Goal: Check status: Check status

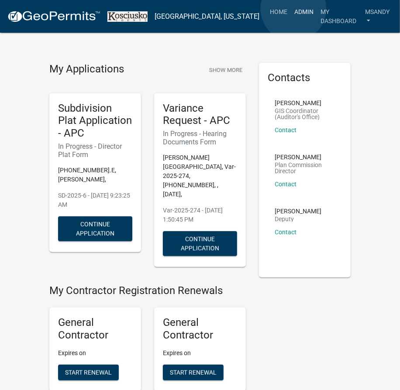
click at [293, 9] on link "Admin" at bounding box center [304, 11] width 26 height 17
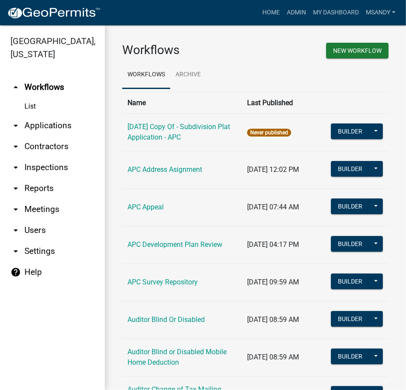
click at [32, 127] on link "arrow_drop_down Applications" at bounding box center [52, 125] width 105 height 21
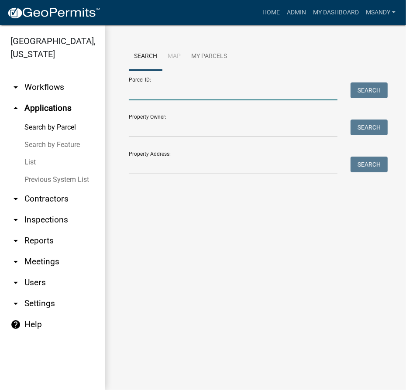
drag, startPoint x: 168, startPoint y: 92, endPoint x: 176, endPoint y: 87, distance: 8.8
click at [171, 91] on input "Parcel ID:" at bounding box center [233, 91] width 209 height 18
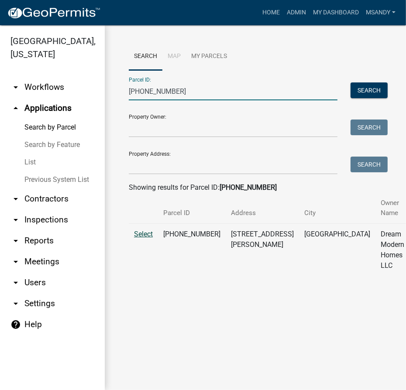
type input "[PHONE_NUMBER]"
click at [143, 235] on span "Select" at bounding box center [143, 234] width 19 height 8
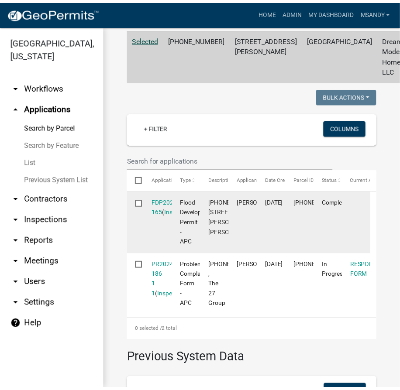
scroll to position [198, 0]
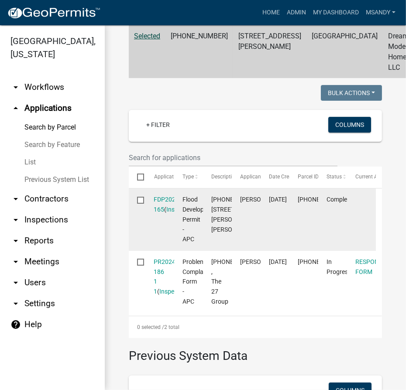
click at [160, 204] on div "FDP2025-165 ( Inspections )" at bounding box center [160, 205] width 12 height 20
click at [164, 198] on link "FDP2025-165" at bounding box center [167, 204] width 27 height 17
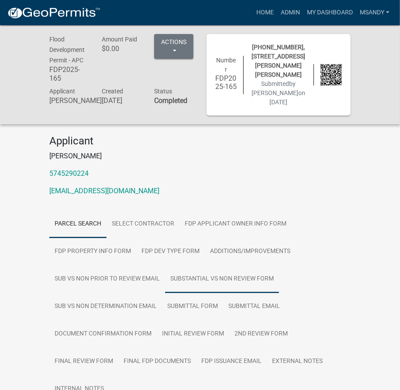
click at [193, 279] on link "Substantial vs Non Review Form" at bounding box center [222, 279] width 114 height 28
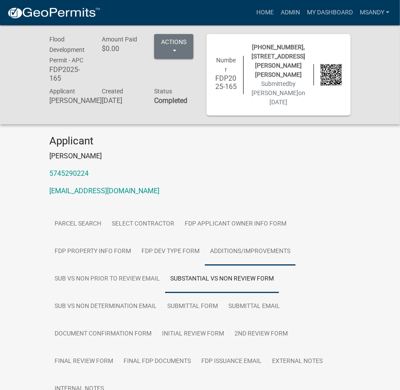
click at [230, 253] on link "Additions/Improvements" at bounding box center [250, 252] width 91 height 28
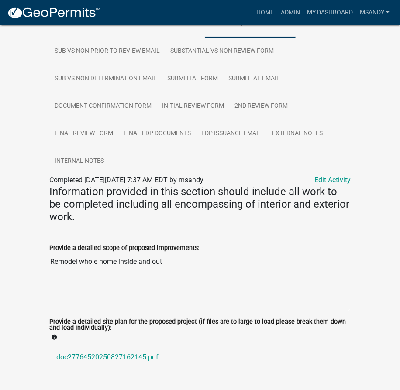
scroll to position [357, 0]
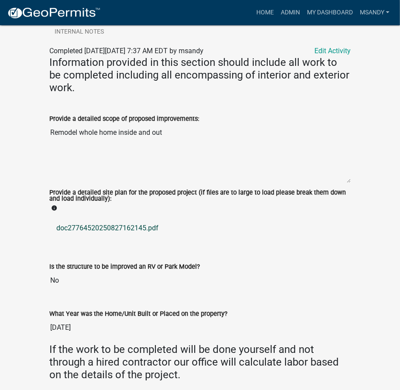
click at [93, 228] on link "doc27764520250827162145.pdf" at bounding box center [199, 228] width 301 height 21
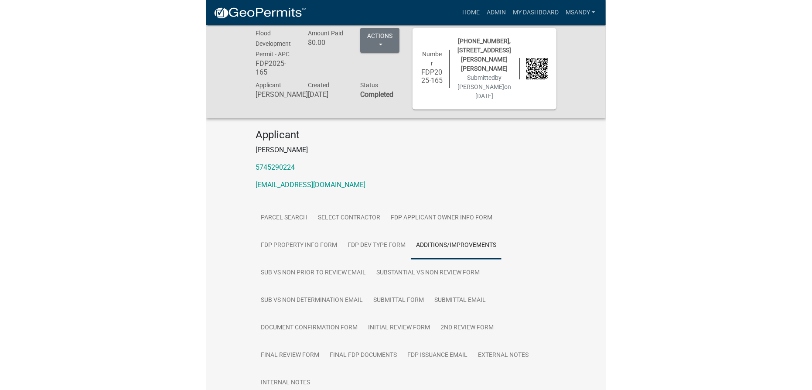
scroll to position [0, 0]
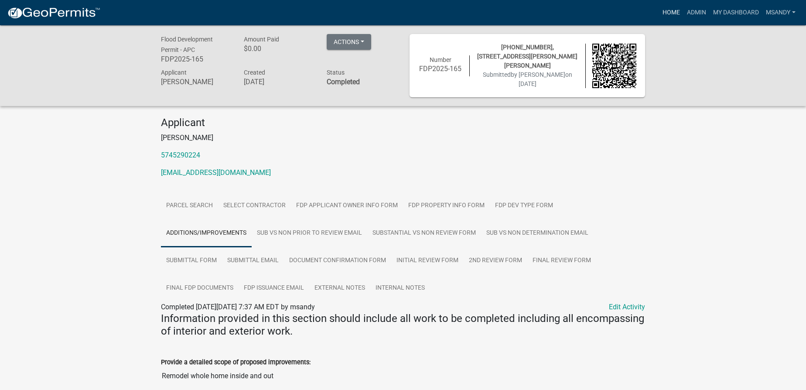
click at [661, 14] on link "Home" at bounding box center [671, 12] width 24 height 17
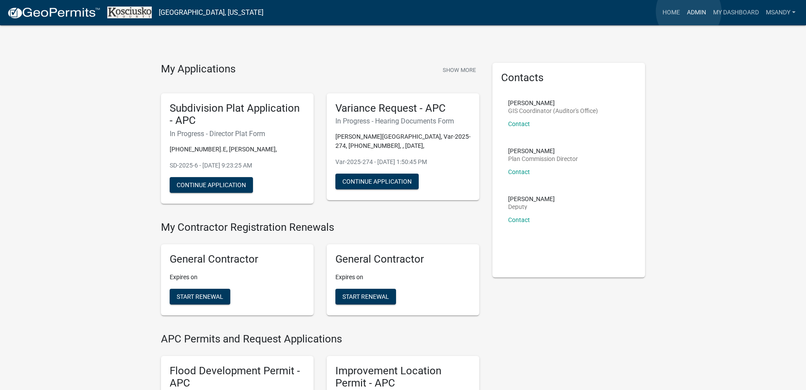
click at [689, 11] on link "Admin" at bounding box center [697, 12] width 26 height 17
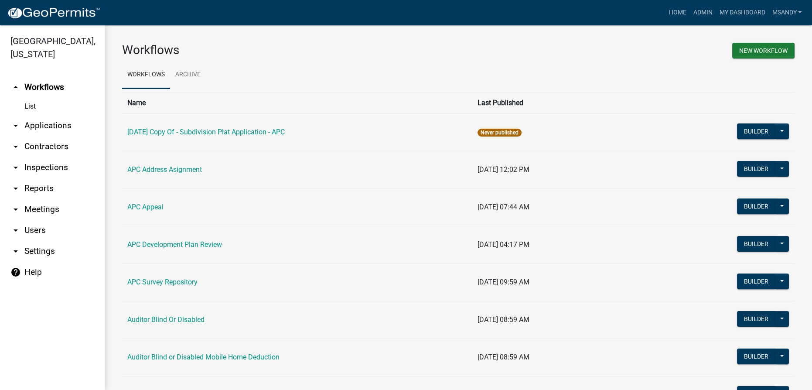
click at [59, 127] on link "arrow_drop_down Applications" at bounding box center [52, 125] width 105 height 21
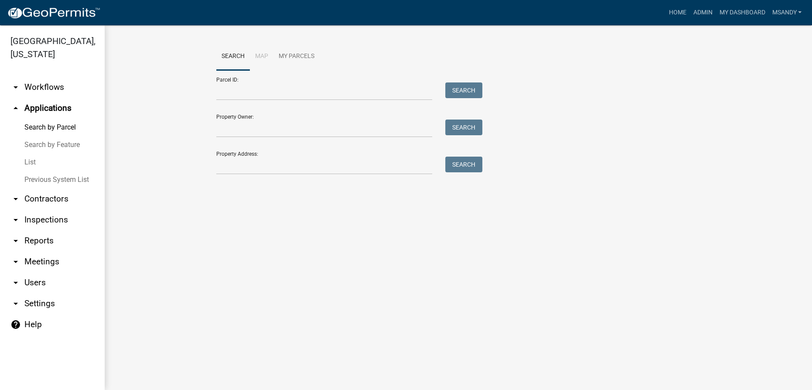
drag, startPoint x: 31, startPoint y: 164, endPoint x: 32, endPoint y: 159, distance: 5.3
click at [32, 164] on link "List" at bounding box center [52, 162] width 105 height 17
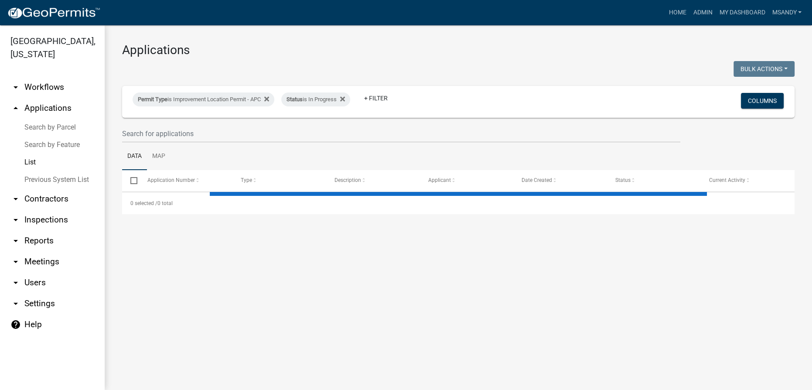
select select "3: 100"
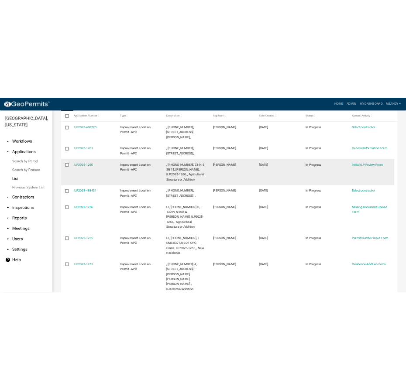
scroll to position [126, 0]
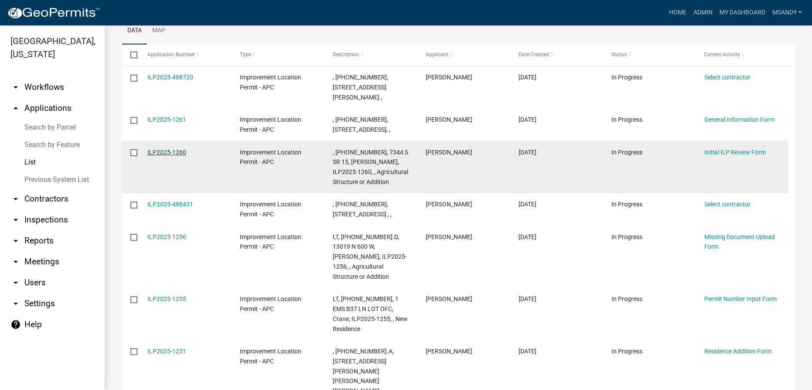
click at [175, 151] on link "ILP2025-1260" at bounding box center [166, 152] width 39 height 7
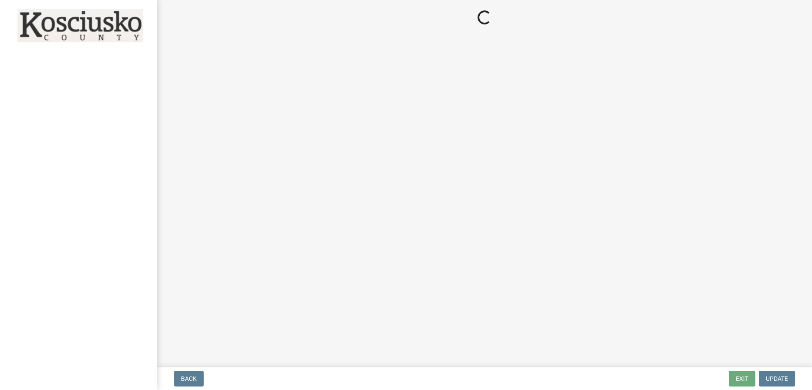
select select "4d3913d6-5a87-4fbb-afdb-cf4209782895"
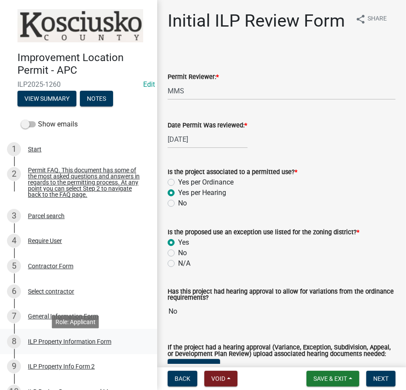
click at [58, 345] on div "ILP Property Information Form" at bounding box center [69, 342] width 83 height 6
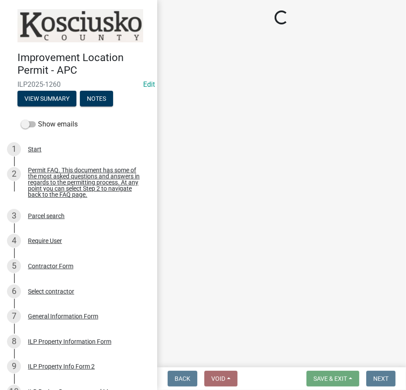
select select "1ba6d0a1-8334-4cec-a782-4148eced6037"
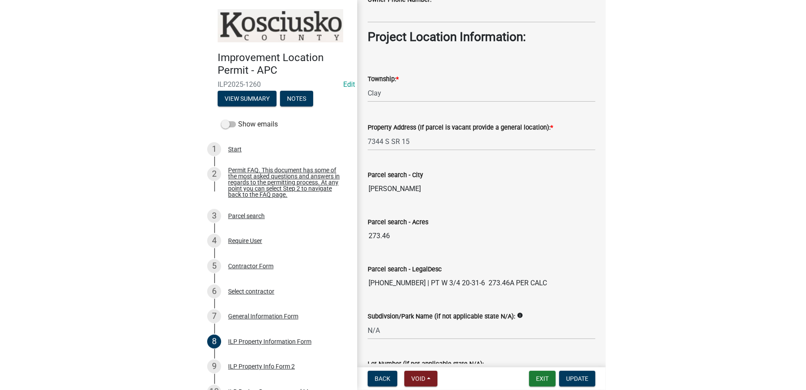
scroll to position [634, 0]
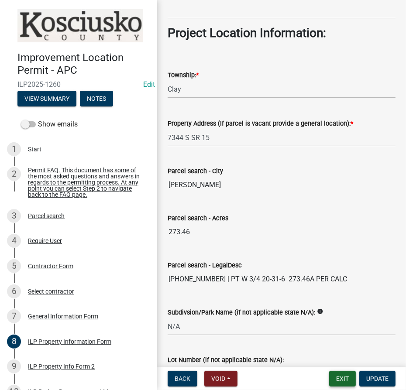
click at [347, 380] on button "Exit" at bounding box center [342, 379] width 27 height 16
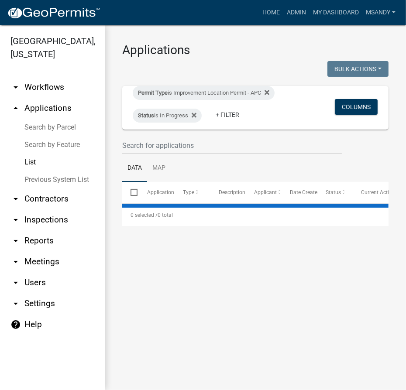
select select "3: 100"
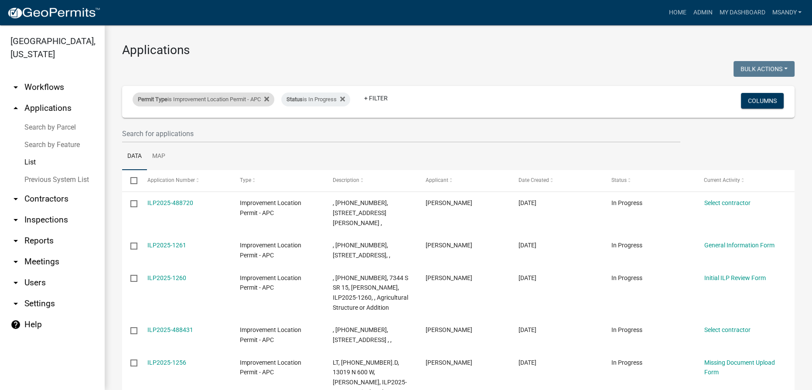
click at [202, 95] on div "Permit Type is Improvement Location Permit - APC" at bounding box center [204, 99] width 142 height 14
select select "a2c991f8-68ce-43d3-971c-57015753063b"
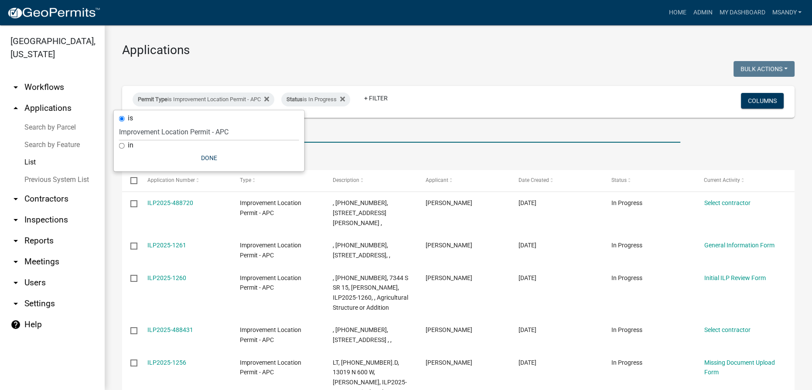
drag, startPoint x: 324, startPoint y: 138, endPoint x: 324, endPoint y: 131, distance: 6.5
click at [324, 136] on input "text" at bounding box center [401, 134] width 558 height 18
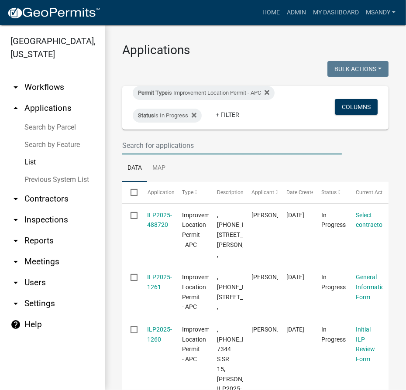
click at [147, 143] on input "text" at bounding box center [231, 146] width 219 height 18
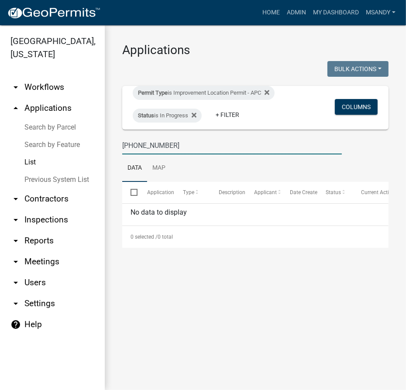
click at [173, 138] on input "[PHONE_NUMBER]" at bounding box center [231, 146] width 219 height 18
type input "[PHONE_NUMBER]"
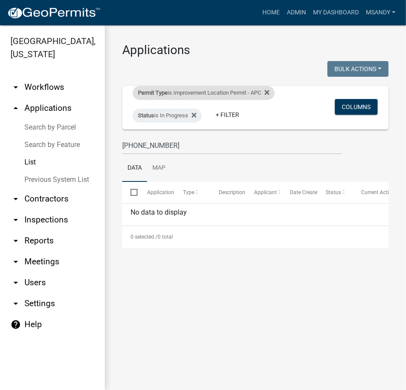
click at [198, 92] on div "Permit Type is Improvement Location Permit - APC" at bounding box center [204, 93] width 142 height 14
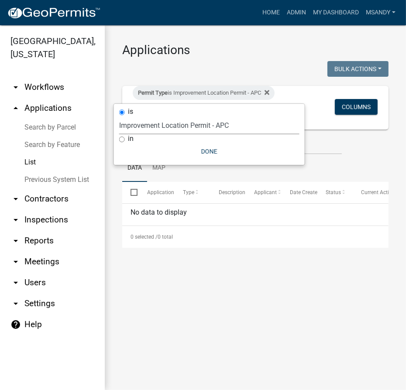
click at [185, 125] on select "Select an option [DATE] Copy Of - Subdivision Plat Application - APC APC Addres…" at bounding box center [209, 125] width 180 height 18
select select "06555e07-7e79-4569-9f73-610b83aead0f"
click at [119, 116] on select "Select an option [DATE] Copy Of - Subdivision Plat Application - APC APC Addres…" at bounding box center [209, 125] width 180 height 18
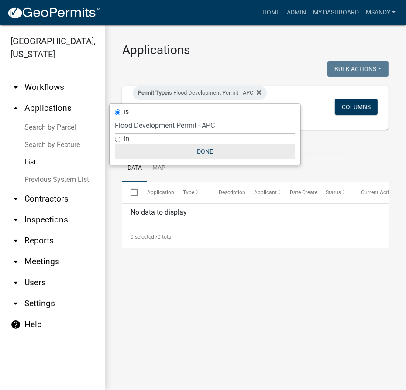
click at [200, 151] on button "Done" at bounding box center [205, 152] width 180 height 16
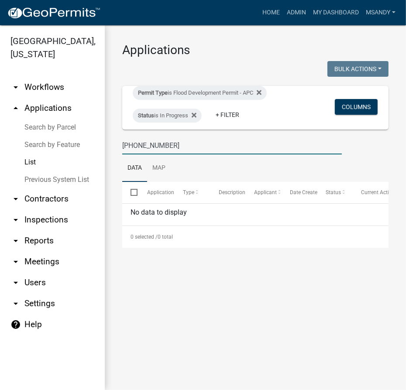
click at [176, 148] on input "[PHONE_NUMBER]" at bounding box center [231, 146] width 219 height 18
type input "[PHONE_NUMBER]"
click at [182, 116] on div "Status is In Progress" at bounding box center [167, 116] width 69 height 14
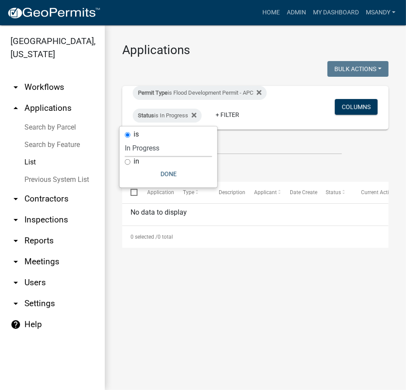
click at [170, 152] on select "Select an option Not Started In Progress Completed Expired Locked Withdrawn Voi…" at bounding box center [168, 148] width 87 height 18
select select "2"
click at [125, 139] on select "Select an option Not Started In Progress Completed Expired Locked Withdrawn Voi…" at bounding box center [168, 148] width 87 height 18
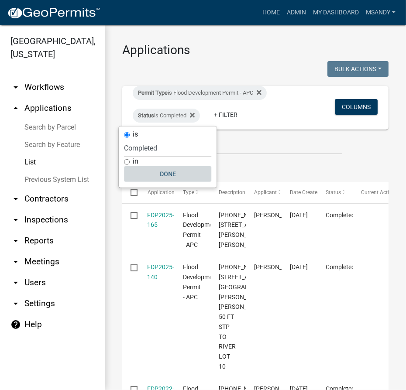
click at [169, 169] on button "Done" at bounding box center [167, 174] width 87 height 16
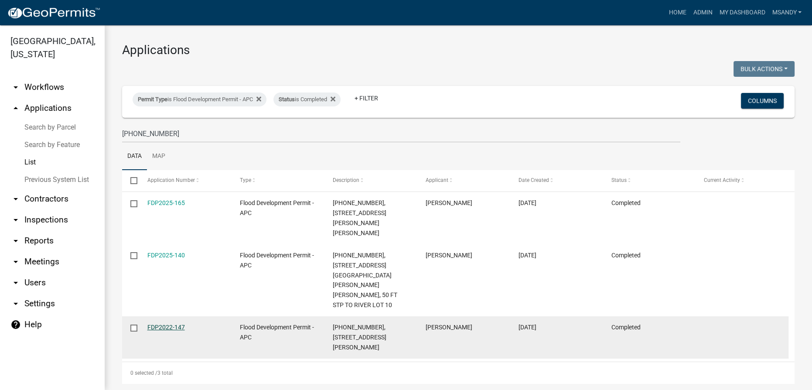
click at [161, 324] on link "FDP2022-147" at bounding box center [166, 327] width 38 height 7
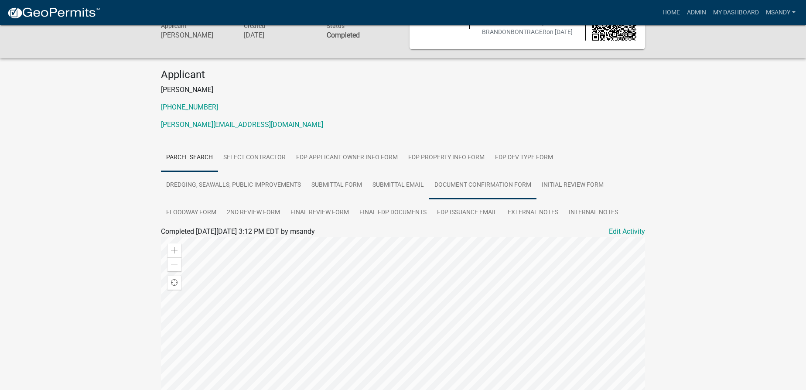
scroll to position [119, 0]
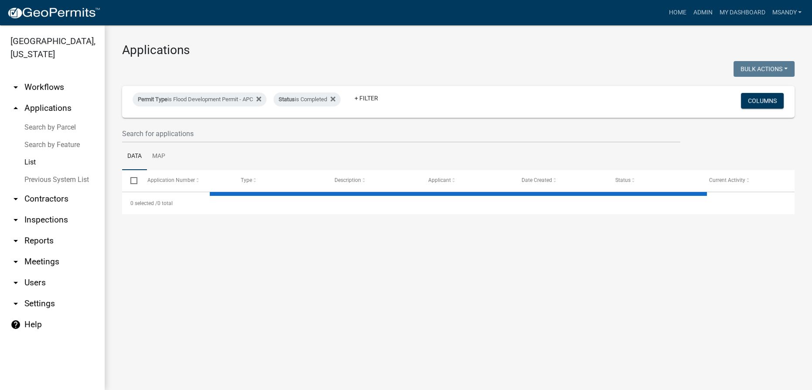
select select "3: 100"
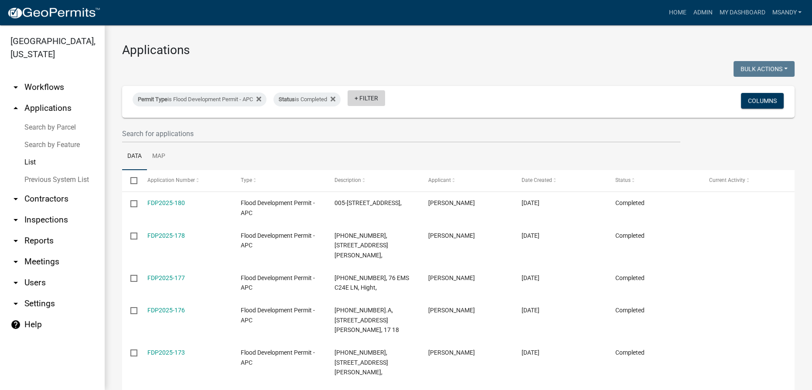
click at [370, 99] on link "+ Filter" at bounding box center [367, 98] width 38 height 16
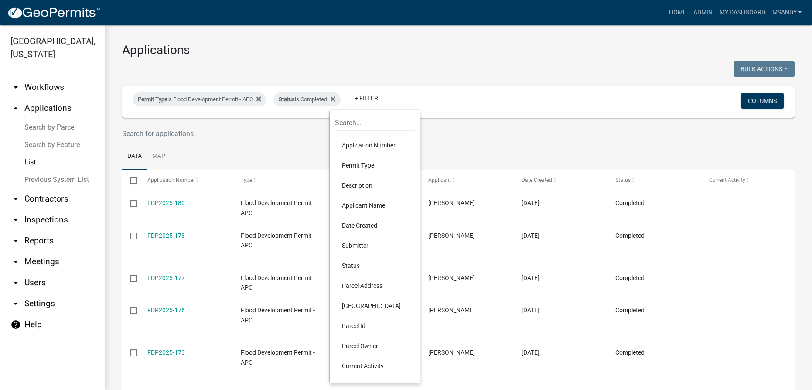
click at [356, 185] on li "Description" at bounding box center [375, 185] width 80 height 20
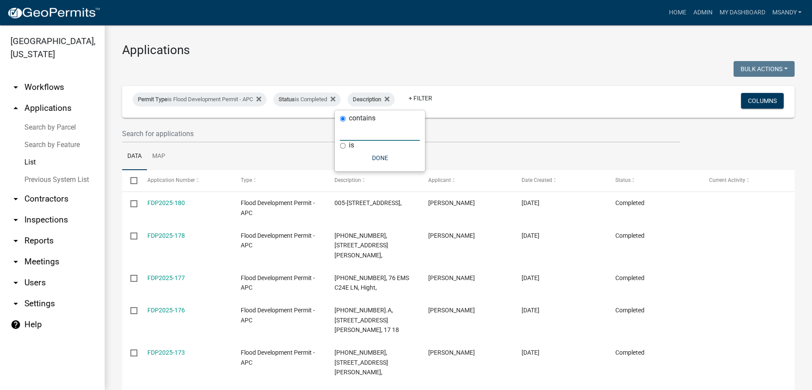
click at [356, 127] on input "text" at bounding box center [380, 132] width 80 height 18
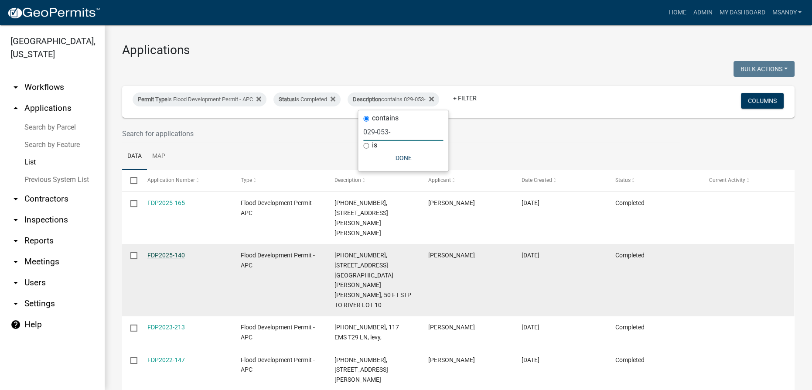
type input "029-053-"
click at [172, 252] on link "FDP2025-140" at bounding box center [166, 255] width 38 height 7
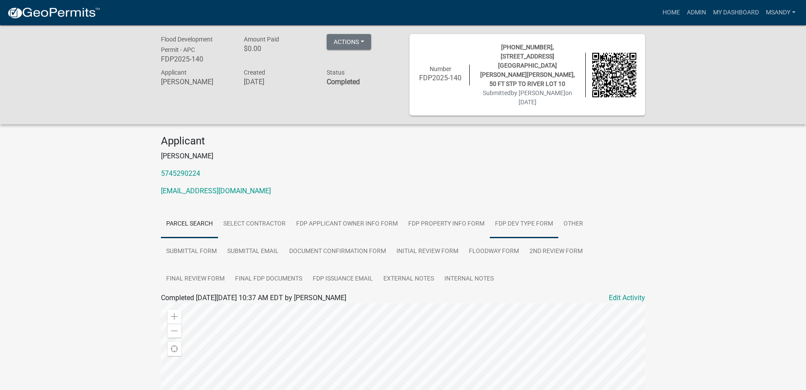
click at [505, 210] on link "FDP Dev Type Form" at bounding box center [524, 224] width 68 height 28
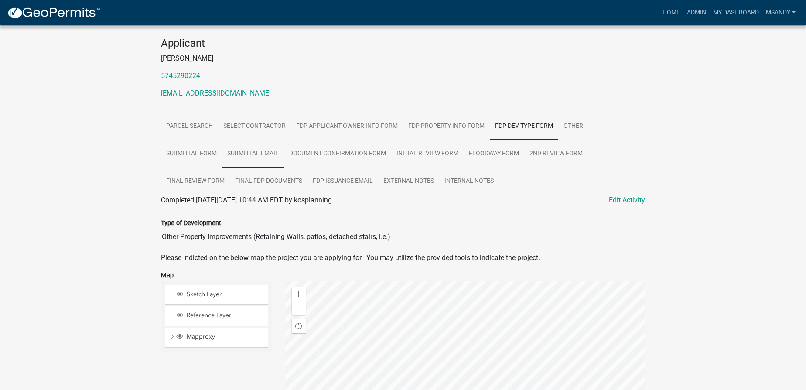
scroll to position [39, 0]
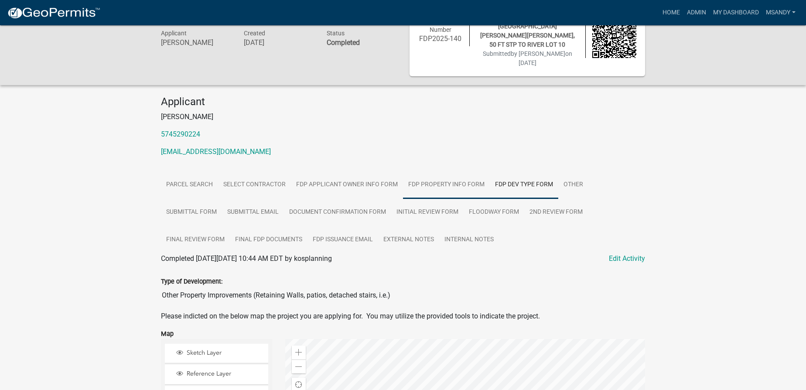
click at [435, 171] on link "FDP Property Info Form" at bounding box center [446, 185] width 87 height 28
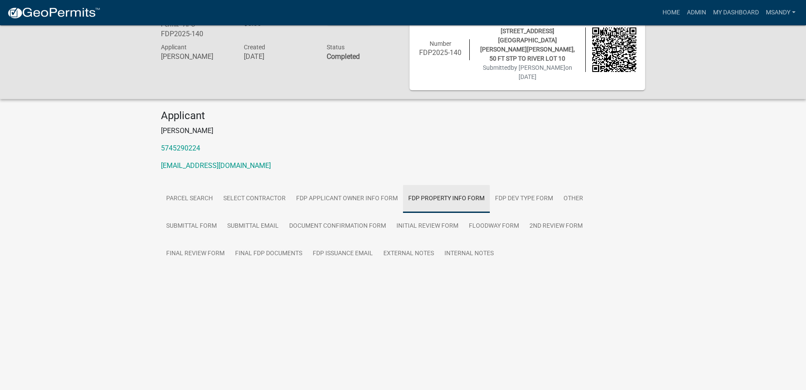
scroll to position [25, 0]
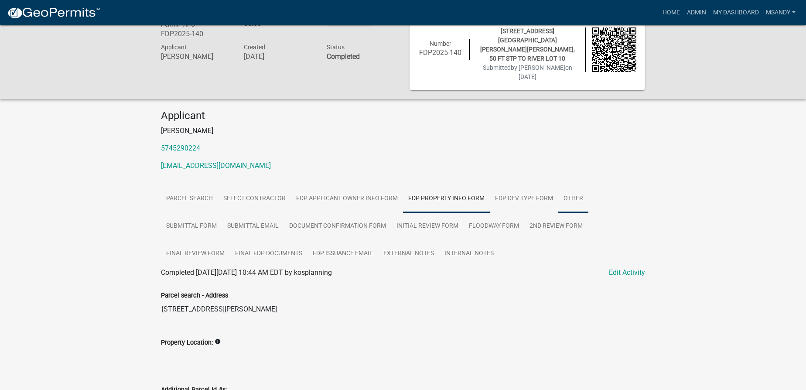
click at [563, 185] on link "Other" at bounding box center [573, 199] width 30 height 28
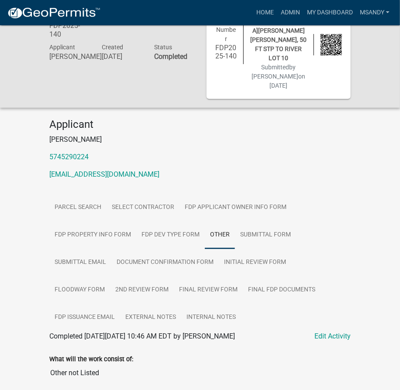
scroll to position [0, 0]
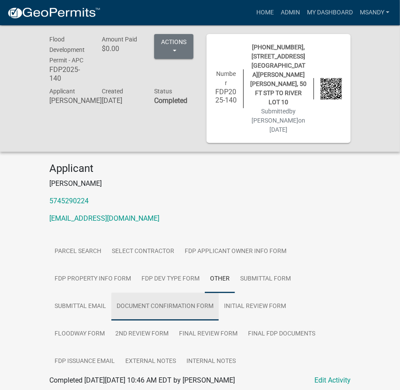
click at [176, 293] on link "Document Confirmation Form" at bounding box center [164, 307] width 107 height 28
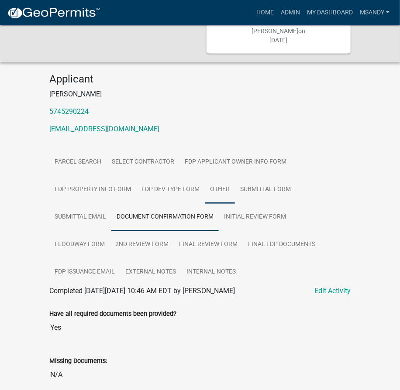
scroll to position [29, 0]
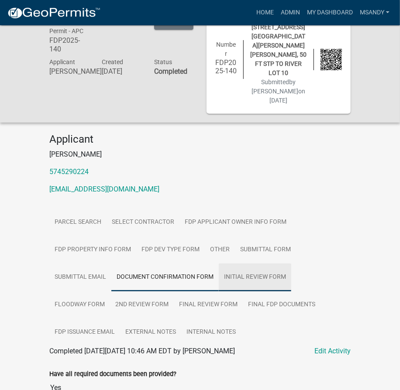
click at [251, 264] on link "Initial Review Form" at bounding box center [255, 278] width 72 height 28
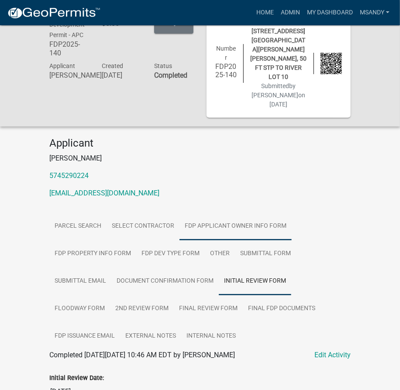
click at [211, 212] on link "FDP Applicant Owner Info Form" at bounding box center [235, 226] width 112 height 28
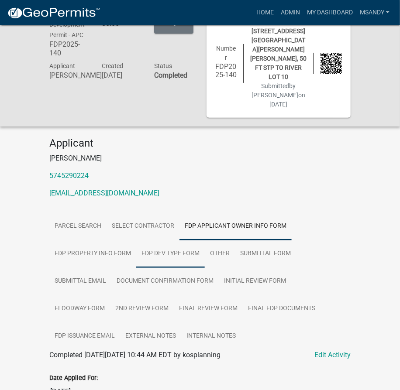
click at [175, 240] on link "FDP Dev Type Form" at bounding box center [170, 254] width 68 height 28
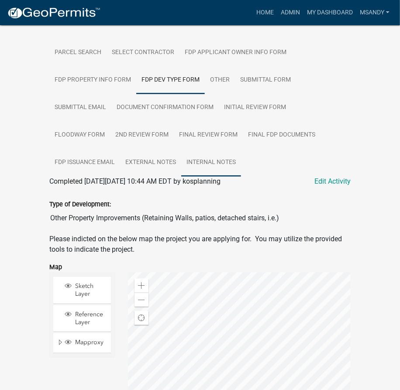
scroll to position [117, 0]
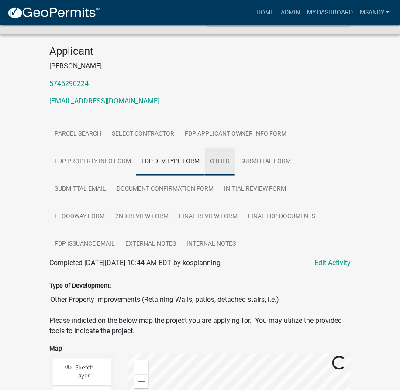
click at [217, 148] on link "Other" at bounding box center [220, 162] width 30 height 28
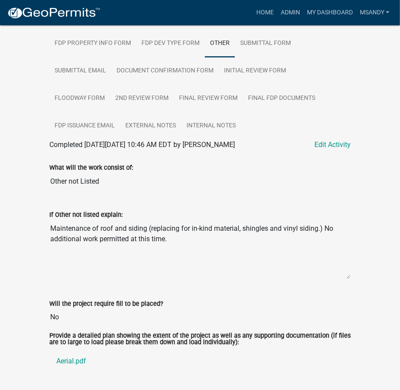
scroll to position [237, 0]
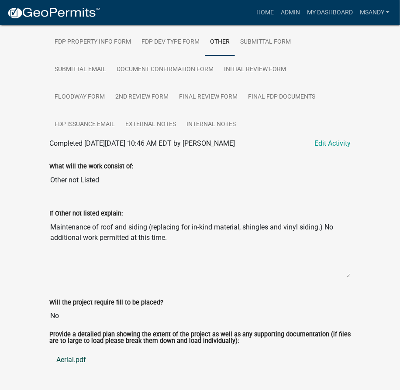
click at [74, 350] on link "Aerial.pdf" at bounding box center [199, 360] width 301 height 21
